Goal: Information Seeking & Learning: Learn about a topic

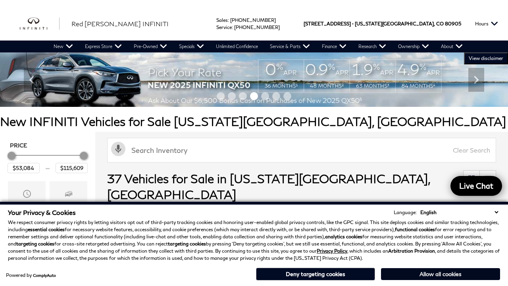
click at [440, 274] on button "Allow all cookies" at bounding box center [440, 274] width 119 height 12
